Goal: Find specific page/section: Find specific page/section

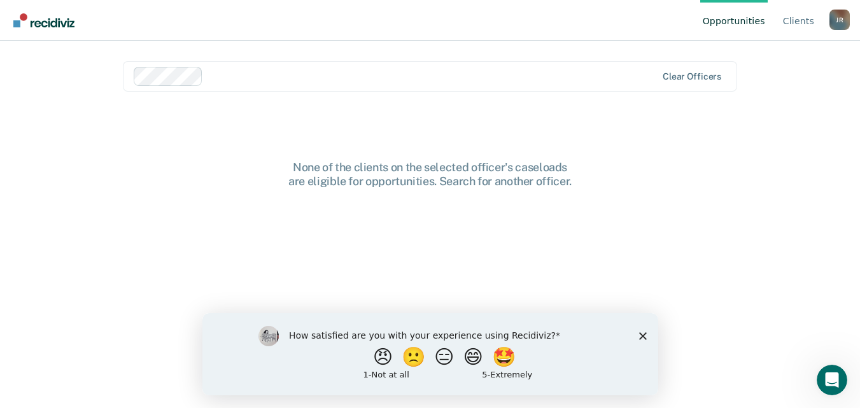
click at [743, 23] on link "Opportunities" at bounding box center [733, 20] width 67 height 41
click at [795, 20] on link "Client s" at bounding box center [798, 20] width 36 height 41
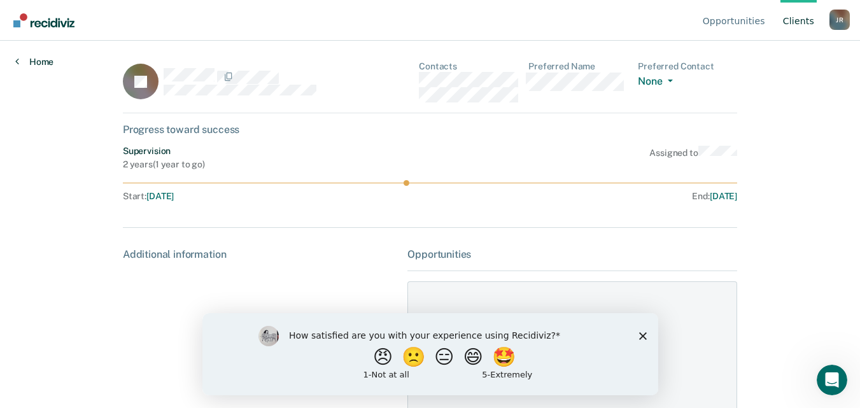
click at [18, 60] on icon at bounding box center [17, 61] width 4 height 10
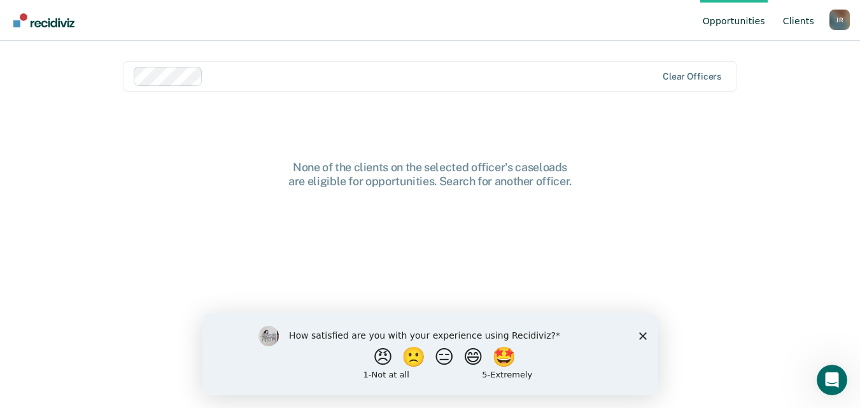
click at [792, 17] on link "Client s" at bounding box center [798, 20] width 36 height 41
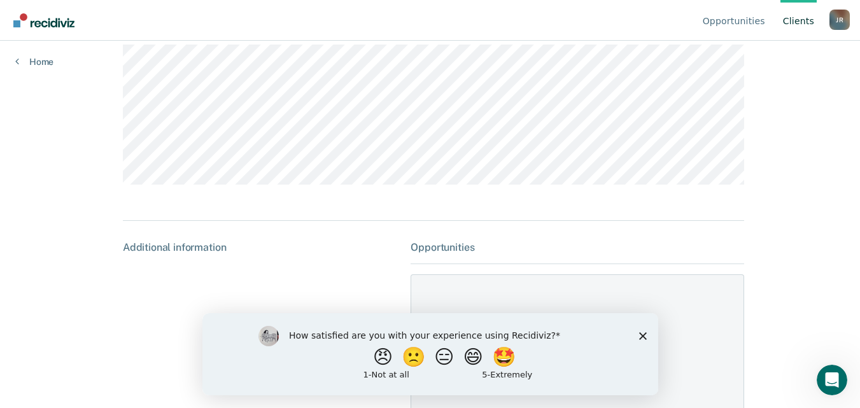
scroll to position [173, 0]
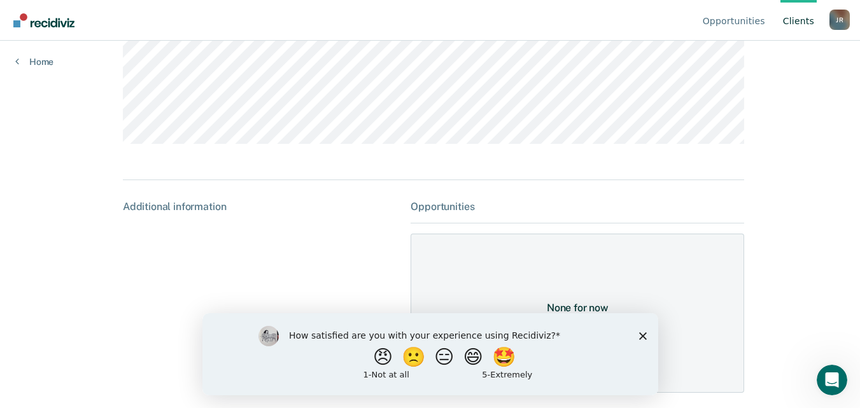
click at [641, 334] on polygon "Close survey" at bounding box center [642, 336] width 8 height 8
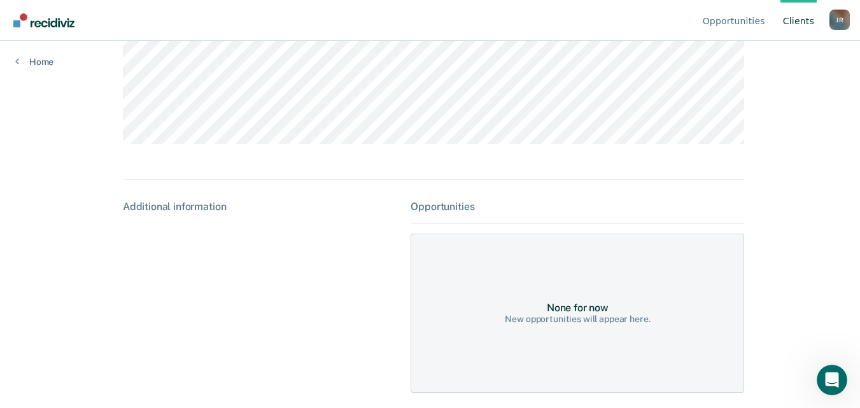
scroll to position [0, 0]
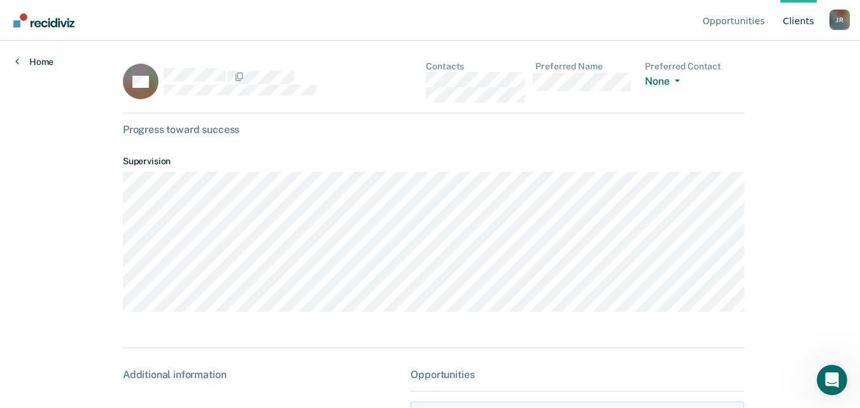
click at [36, 59] on link "Home" at bounding box center [34, 61] width 38 height 11
